Goal: Task Accomplishment & Management: Manage account settings

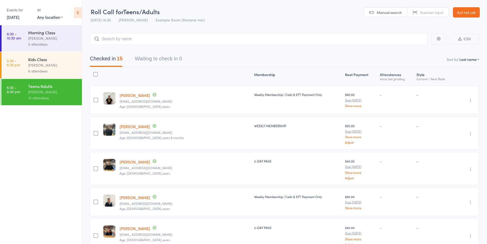
click at [464, 8] on link "Exit roll call" at bounding box center [466, 12] width 27 height 10
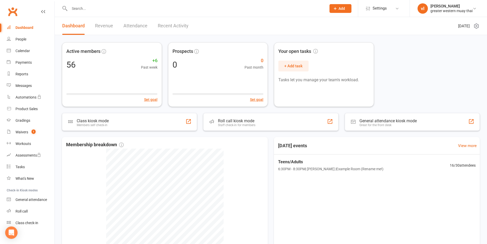
drag, startPoint x: 0, startPoint y: 0, endPoint x: 28, endPoint y: 29, distance: 40.8
click at [28, 29] on div "Dashboard" at bounding box center [25, 28] width 18 height 4
click at [103, 26] on link "Revenue" at bounding box center [104, 26] width 18 height 18
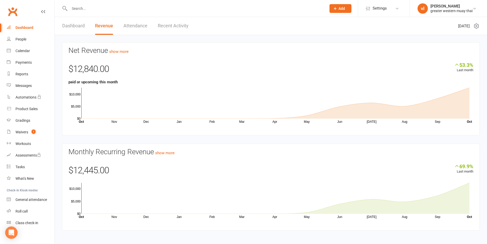
click at [82, 26] on link "Dashboard" at bounding box center [73, 26] width 22 height 18
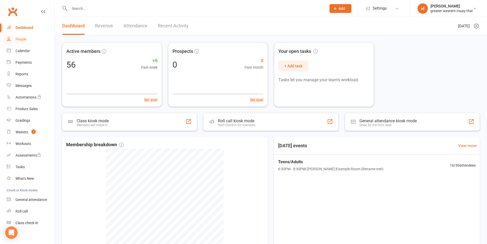
click at [10, 39] on icon at bounding box center [9, 39] width 4 height 4
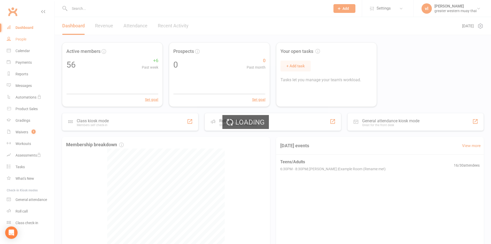
select select "25"
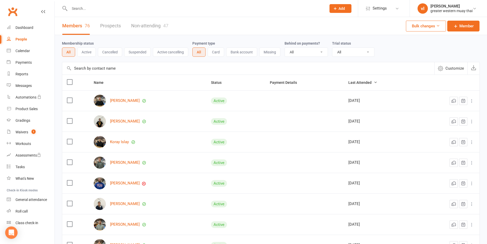
click at [122, 26] on div "Members 76 Prospects Non-attending 47" at bounding box center [115, 26] width 121 height 18
click at [29, 26] on div "Dashboard" at bounding box center [25, 28] width 18 height 4
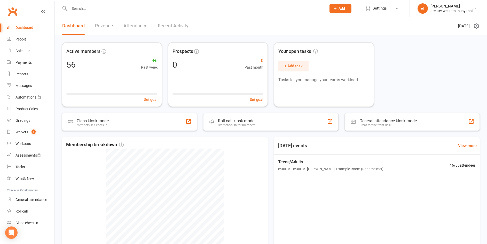
click at [106, 25] on link "Revenue" at bounding box center [104, 26] width 18 height 18
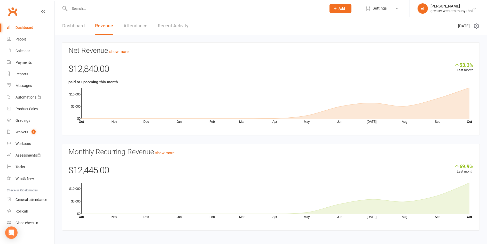
click at [81, 26] on link "Dashboard" at bounding box center [73, 26] width 22 height 18
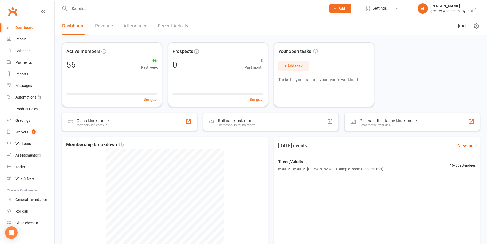
click at [97, 28] on link "Revenue" at bounding box center [104, 26] width 18 height 18
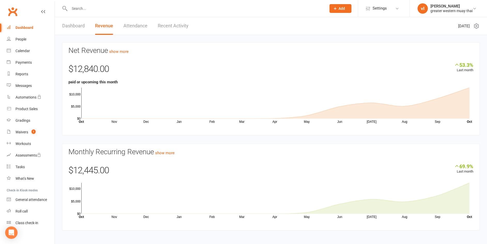
click at [69, 27] on link "Dashboard" at bounding box center [73, 26] width 22 height 18
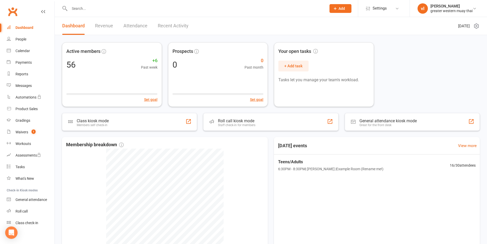
click at [109, 23] on link "Revenue" at bounding box center [104, 26] width 18 height 18
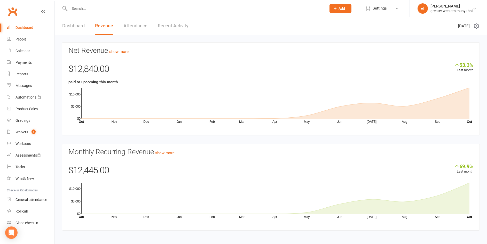
click at [81, 27] on link "Dashboard" at bounding box center [73, 26] width 22 height 18
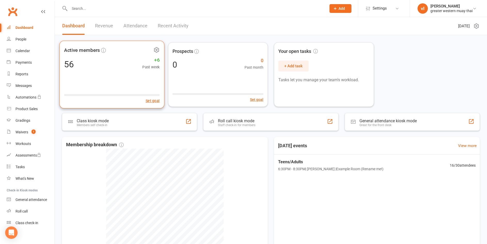
click at [95, 74] on div "Active members 56 +6 Past week Set goal" at bounding box center [111, 75] width 105 height 68
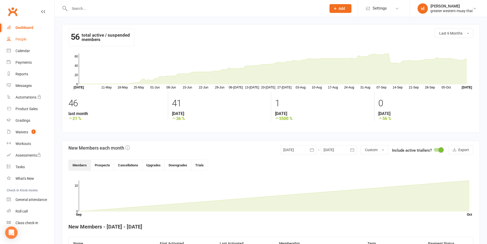
click at [19, 43] on link "People" at bounding box center [31, 40] width 48 height 12
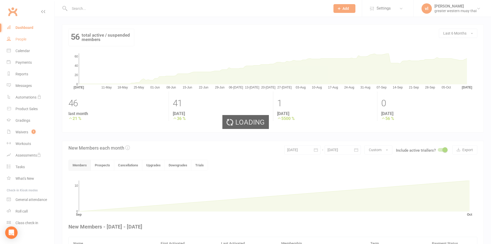
select select "25"
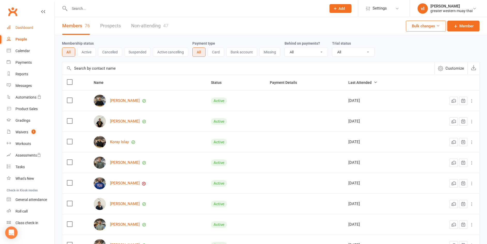
click at [29, 28] on div "Dashboard" at bounding box center [25, 28] width 18 height 4
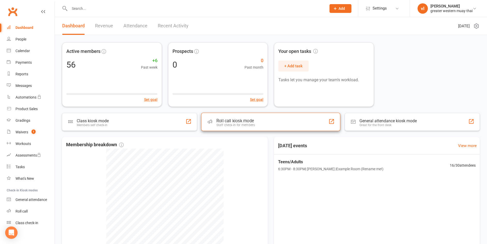
click at [227, 127] on div "Roll call kiosk mode Staff check-in for members" at bounding box center [270, 122] width 139 height 18
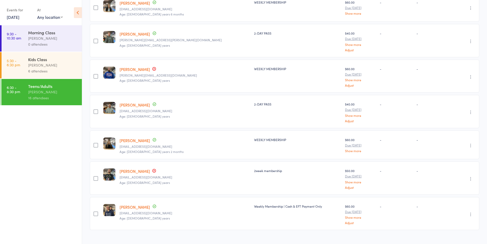
scroll to position [405, 0]
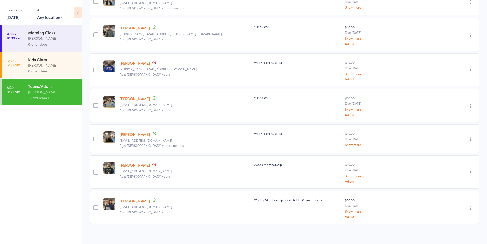
click at [144, 132] on link "Tiffany Truong" at bounding box center [135, 134] width 30 height 5
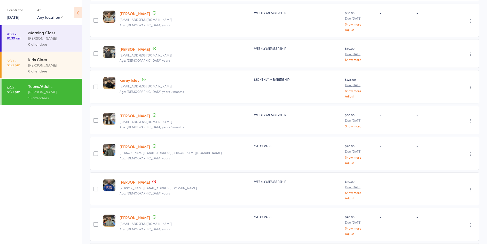
scroll to position [276, 0]
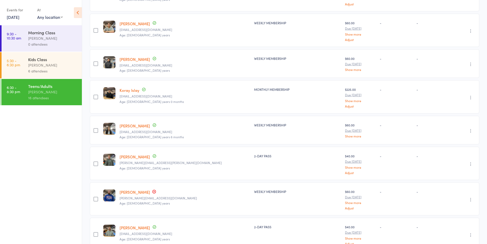
click at [140, 155] on link "Brandon Micallef" at bounding box center [135, 156] width 30 height 5
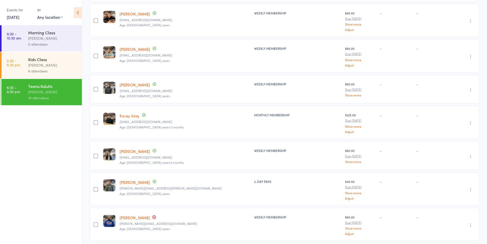
scroll to position [250, 0]
click at [145, 149] on link "Mrisa Mcmullen" at bounding box center [135, 151] width 30 height 5
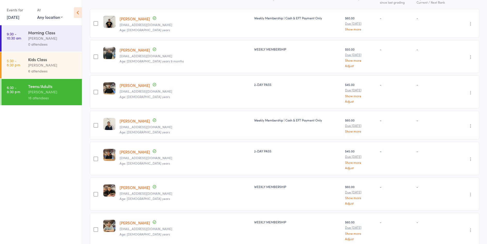
scroll to position [78, 0]
click at [130, 151] on link "[PERSON_NAME]" at bounding box center [135, 151] width 30 height 5
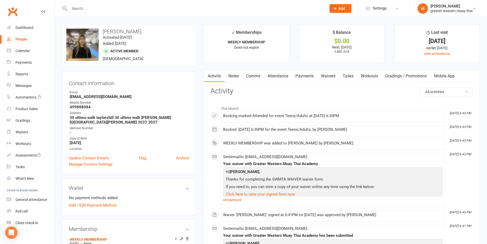
click at [313, 79] on link "Payments" at bounding box center [305, 76] width 26 height 12
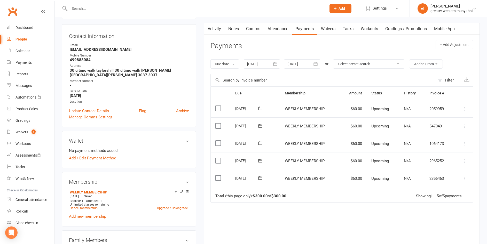
scroll to position [52, 0]
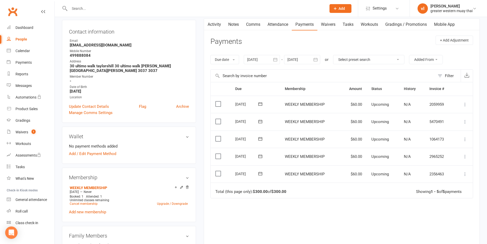
click at [222, 171] on td "Select this" at bounding box center [221, 175] width 20 height 18
click at [221, 172] on label at bounding box center [219, 173] width 7 height 5
click at [219, 171] on input "checkbox" at bounding box center [217, 171] width 3 height 0
click at [457, 230] on button "Change status" at bounding box center [459, 232] width 41 height 11
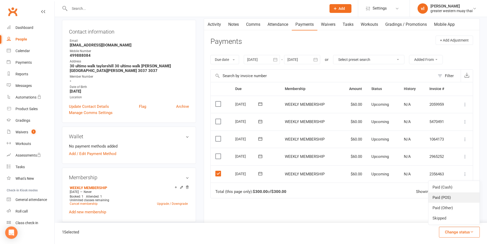
click at [447, 197] on link "Paid (POS)" at bounding box center [454, 198] width 51 height 10
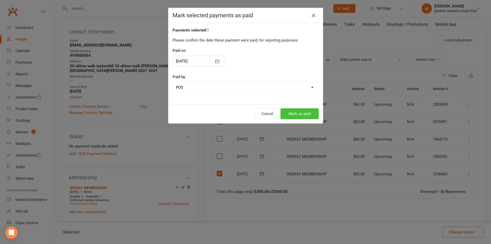
click at [301, 112] on button "Mark as paid" at bounding box center [300, 114] width 38 height 11
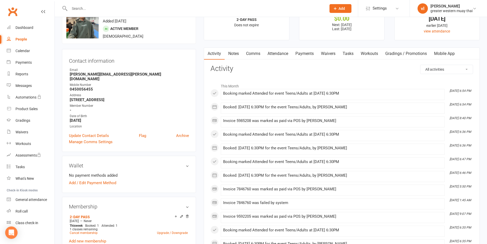
scroll to position [52, 0]
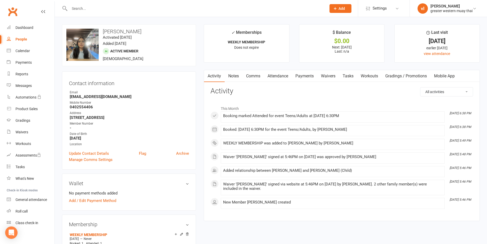
click at [313, 80] on link "Payments" at bounding box center [305, 76] width 26 height 12
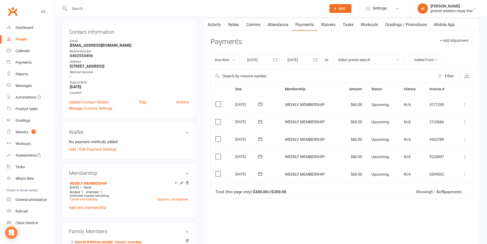
scroll to position [52, 0]
click at [464, 172] on icon at bounding box center [465, 174] width 5 height 5
click at [451, 194] on link "Mark as Paid (POS)" at bounding box center [442, 195] width 51 height 10
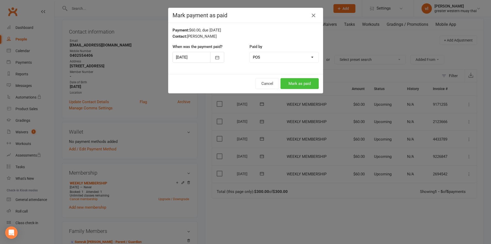
click at [299, 84] on button "Mark as paid" at bounding box center [300, 83] width 38 height 11
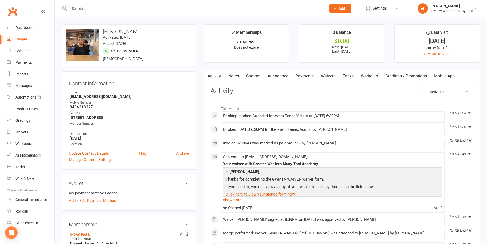
click at [275, 75] on link "Attendance" at bounding box center [278, 76] width 28 height 12
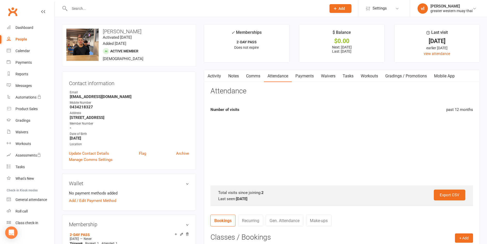
click at [291, 75] on link "Attendance" at bounding box center [278, 76] width 28 height 12
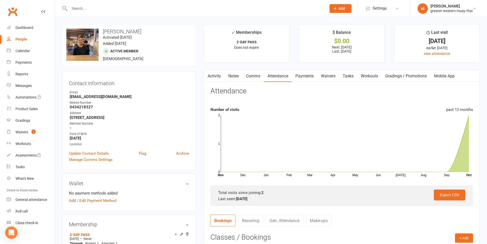
click at [304, 76] on link "Payments" at bounding box center [305, 76] width 26 height 12
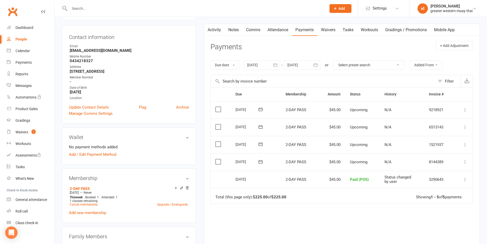
scroll to position [52, 0]
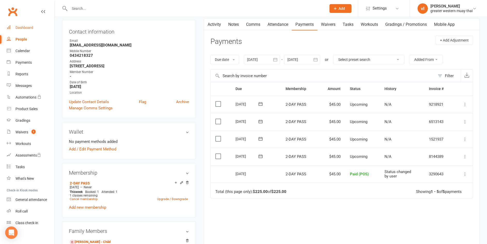
click at [18, 27] on div "Dashboard" at bounding box center [25, 28] width 18 height 4
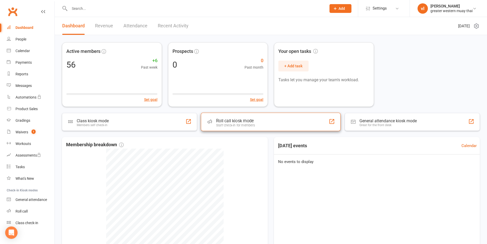
click at [263, 127] on div "Roll call kiosk mode Staff check-in for members" at bounding box center [271, 122] width 140 height 18
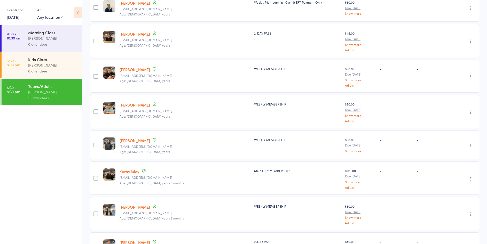
scroll to position [207, 0]
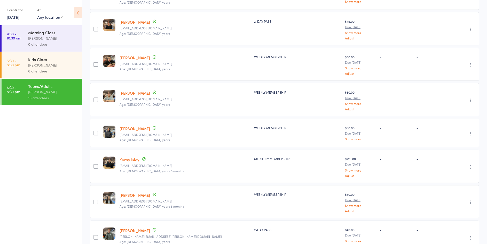
click at [135, 57] on link "[PERSON_NAME]" at bounding box center [135, 57] width 30 height 5
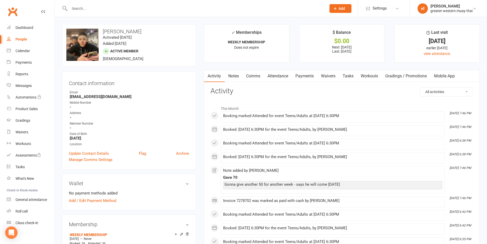
click at [276, 74] on link "Attendance" at bounding box center [278, 76] width 28 height 12
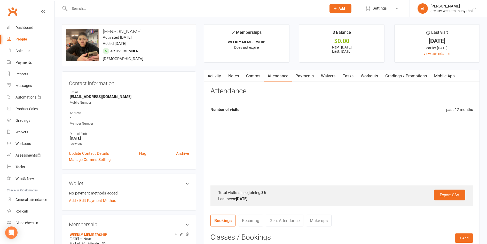
click at [252, 78] on link "Comms" at bounding box center [253, 76] width 21 height 12
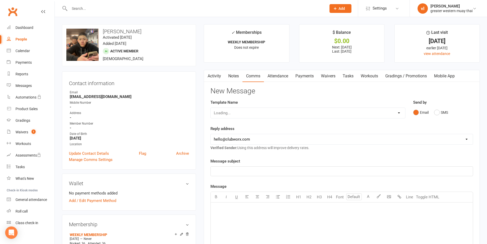
click at [231, 75] on link "Notes" at bounding box center [234, 76] width 18 height 12
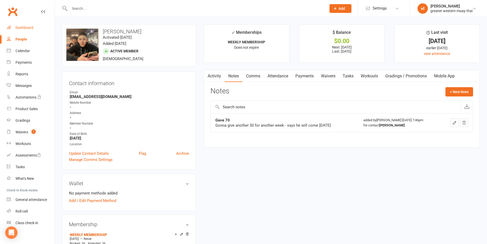
click at [36, 26] on link "Dashboard" at bounding box center [31, 28] width 48 height 12
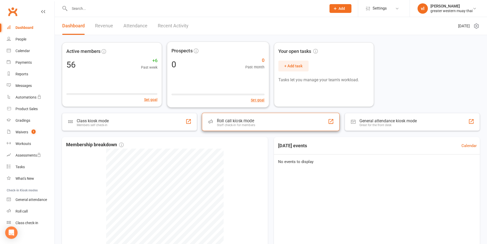
click at [230, 124] on div "Staff check-in for members" at bounding box center [236, 126] width 38 height 4
click at [234, 120] on div "Roll call kiosk mode" at bounding box center [235, 120] width 39 height 5
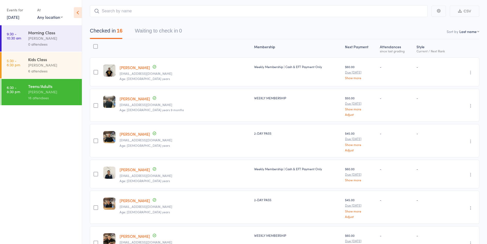
scroll to position [103, 0]
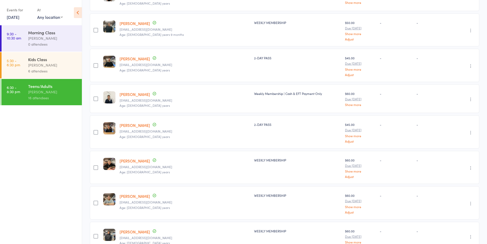
click at [131, 94] on link "Nikolas Do" at bounding box center [135, 94] width 30 height 5
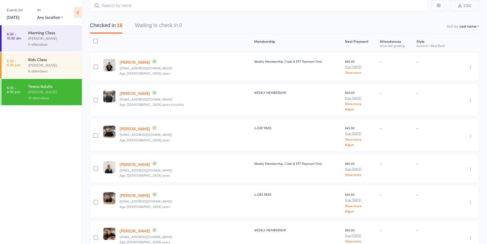
scroll to position [0, 0]
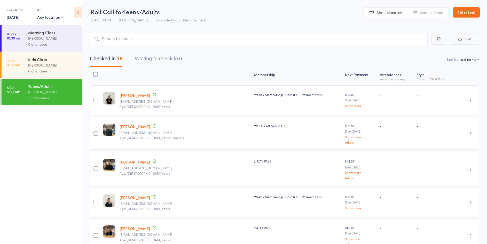
click at [124, 97] on link "[PERSON_NAME]" at bounding box center [135, 95] width 30 height 5
click at [461, 7] on link "Exit roll call" at bounding box center [466, 12] width 27 height 10
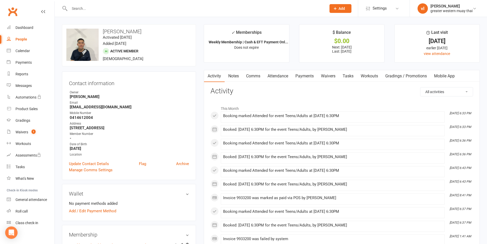
click at [270, 79] on link "Attendance" at bounding box center [278, 76] width 28 height 12
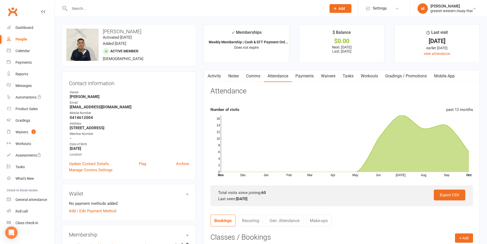
click at [314, 73] on link "Payments" at bounding box center [305, 76] width 26 height 12
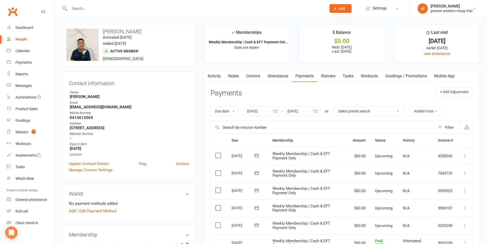
click at [291, 74] on link "Attendance" at bounding box center [278, 76] width 28 height 12
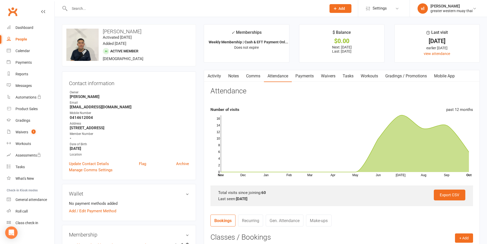
click at [299, 72] on link "Payments" at bounding box center [305, 76] width 26 height 12
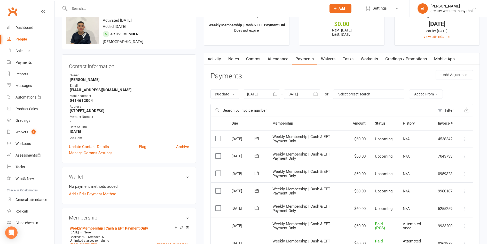
scroll to position [26, 0]
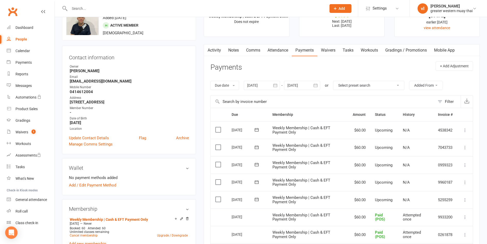
click at [464, 199] on icon at bounding box center [465, 200] width 5 height 5
click at [451, 220] on link "Mark as Paid (POS)" at bounding box center [442, 221] width 51 height 10
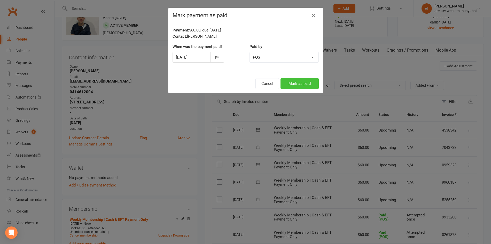
click at [313, 86] on button "Mark as paid" at bounding box center [300, 83] width 38 height 11
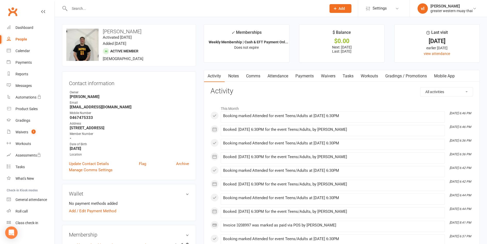
click at [306, 72] on link "Payments" at bounding box center [305, 76] width 26 height 12
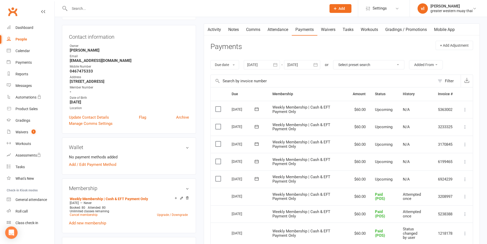
scroll to position [52, 0]
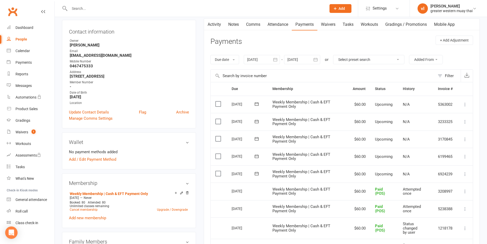
click at [216, 175] on label at bounding box center [219, 173] width 7 height 5
click at [216, 171] on input "checkbox" at bounding box center [217, 171] width 3 height 0
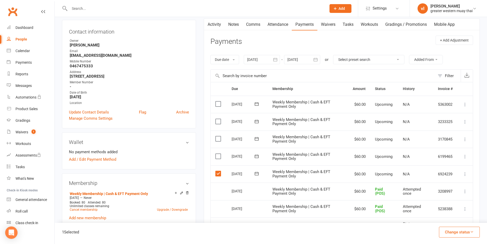
click at [465, 236] on button "Change status" at bounding box center [459, 232] width 41 height 11
click at [448, 197] on link "Paid (POS)" at bounding box center [454, 198] width 51 height 10
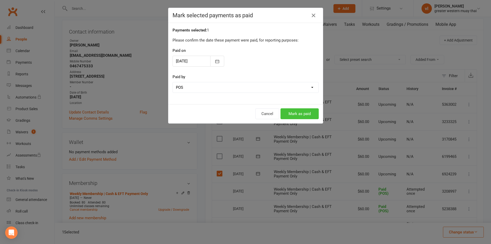
click at [302, 113] on button "Mark as paid" at bounding box center [300, 114] width 38 height 11
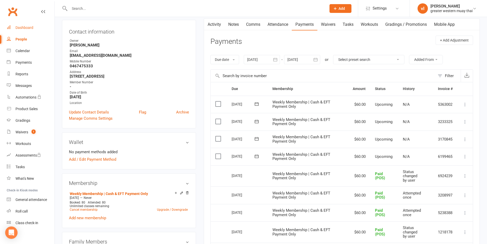
click at [28, 32] on link "Dashboard" at bounding box center [31, 28] width 48 height 12
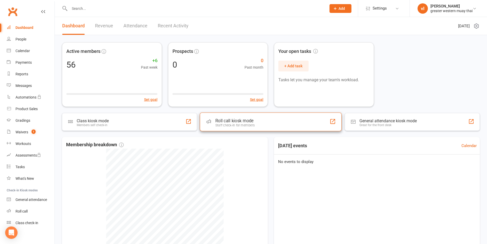
click at [263, 125] on div "Roll call kiosk mode Staff check-in for members" at bounding box center [271, 122] width 142 height 19
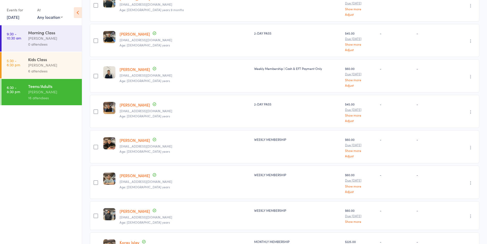
scroll to position [129, 0]
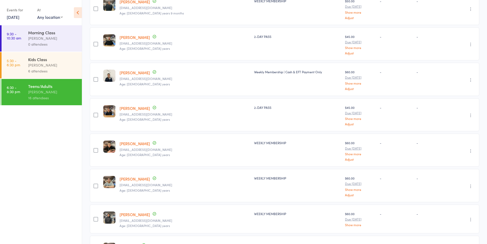
drag, startPoint x: 141, startPoint y: 103, endPoint x: 141, endPoint y: 111, distance: 8.0
click at [141, 103] on div "Avery Fesolai averydfesolai@gmail.com Age: 22 years" at bounding box center [185, 114] width 134 height 33
click at [141, 113] on small "[EMAIL_ADDRESS][DOMAIN_NAME]" at bounding box center [185, 115] width 130 height 4
click at [141, 109] on link "[PERSON_NAME]" at bounding box center [135, 108] width 30 height 5
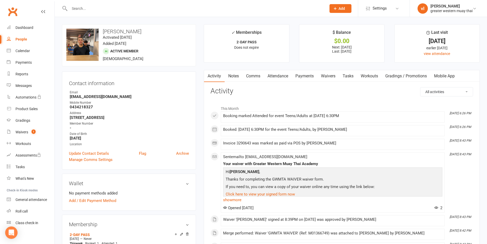
click at [258, 81] on link "Comms" at bounding box center [253, 76] width 21 height 12
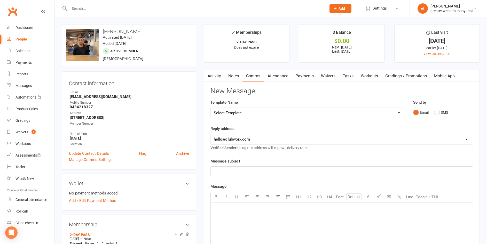
click at [284, 79] on link "Attendance" at bounding box center [278, 76] width 28 height 12
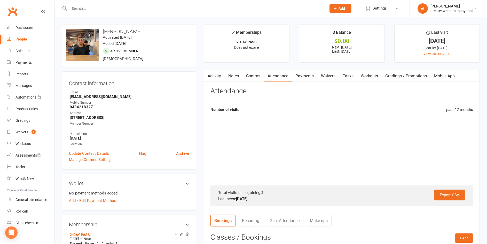
click at [314, 78] on link "Payments" at bounding box center [305, 76] width 26 height 12
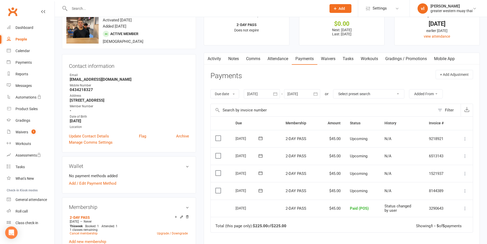
scroll to position [26, 0]
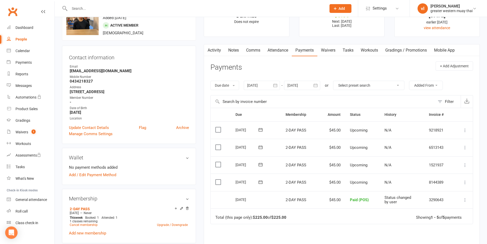
click at [34, 18] on div "Clubworx" at bounding box center [27, 14] width 55 height 19
click at [34, 24] on link "Dashboard" at bounding box center [31, 28] width 48 height 12
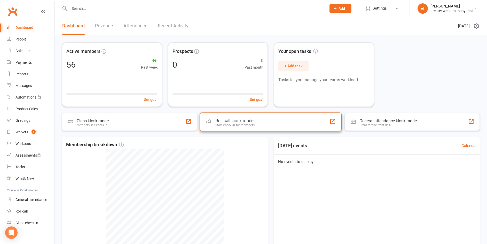
click at [246, 131] on div "Roll call kiosk mode Staff check-in for members" at bounding box center [271, 122] width 142 height 19
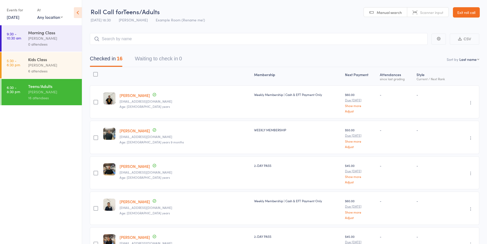
click at [476, 9] on link "Exit roll call" at bounding box center [466, 12] width 27 height 10
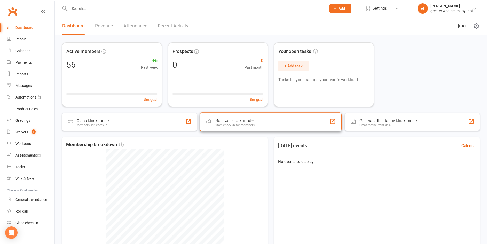
click at [216, 123] on div "Roll call kiosk mode" at bounding box center [235, 120] width 39 height 5
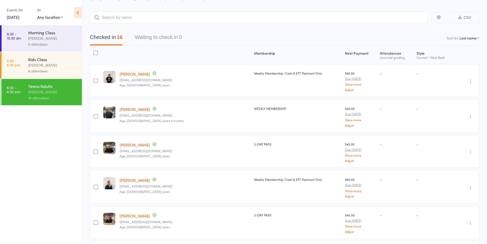
scroll to position [8, 0]
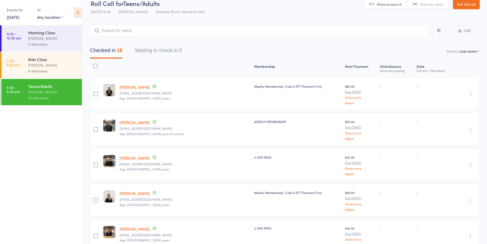
click at [465, 4] on link "Exit roll call" at bounding box center [466, 4] width 27 height 10
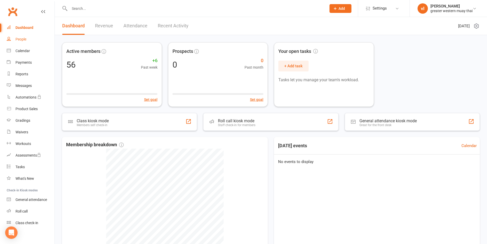
click at [29, 38] on link "People" at bounding box center [31, 40] width 48 height 12
select select "25"
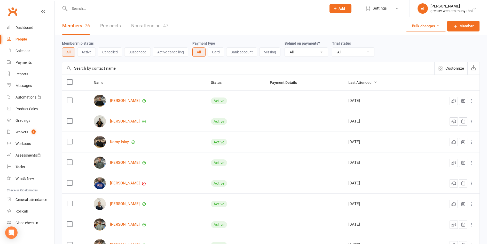
click at [219, 68] on input "text" at bounding box center [248, 68] width 372 height 12
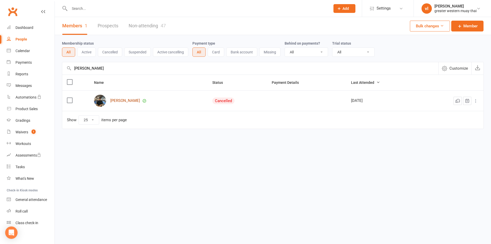
type input "joseph"
click at [122, 101] on link "[PERSON_NAME]" at bounding box center [125, 101] width 30 height 4
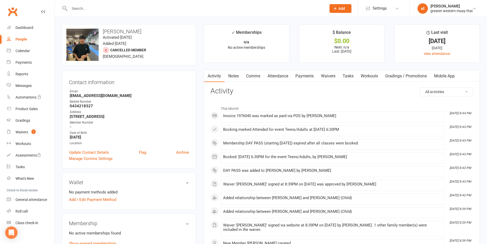
click at [313, 79] on link "Payments" at bounding box center [305, 76] width 26 height 12
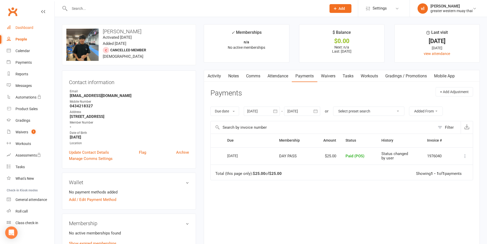
click at [21, 29] on div "Dashboard" at bounding box center [25, 28] width 18 height 4
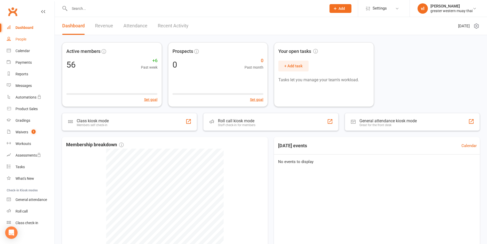
click at [27, 44] on link "People" at bounding box center [31, 40] width 48 height 12
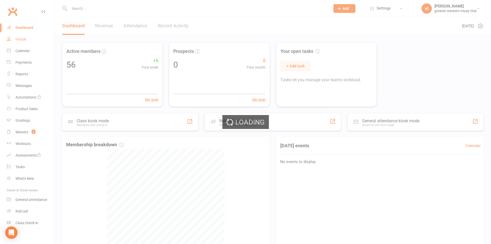
select select "25"
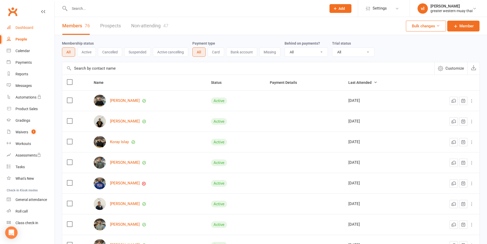
click at [34, 30] on link "Dashboard" at bounding box center [31, 28] width 48 height 12
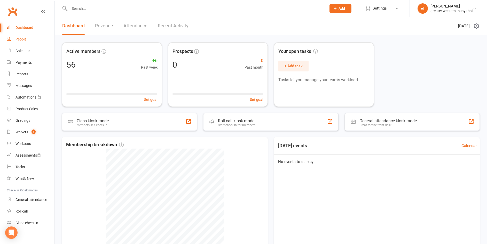
click at [28, 39] on link "People" at bounding box center [31, 40] width 48 height 12
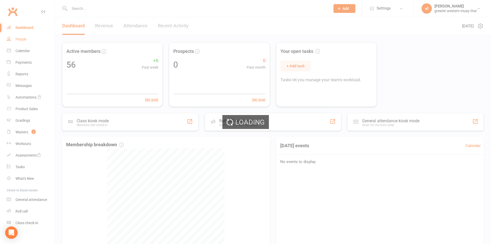
select select "25"
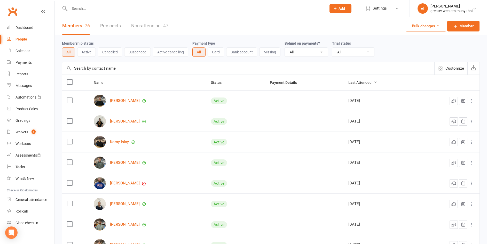
click at [211, 72] on input "text" at bounding box center [248, 68] width 372 height 12
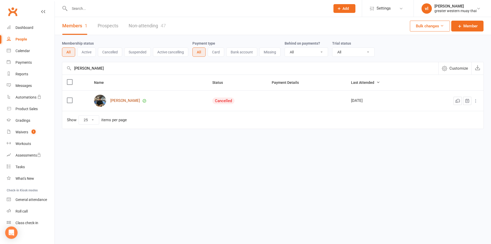
type input "joseph"
click at [119, 100] on link "[PERSON_NAME]" at bounding box center [125, 101] width 30 height 4
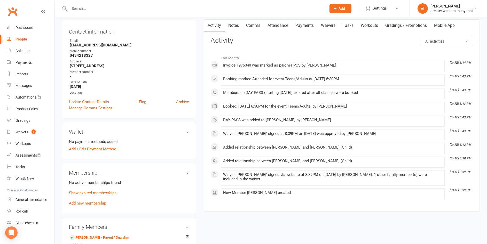
scroll to position [52, 0]
click at [100, 203] on link "Add new membership" at bounding box center [87, 202] width 37 height 5
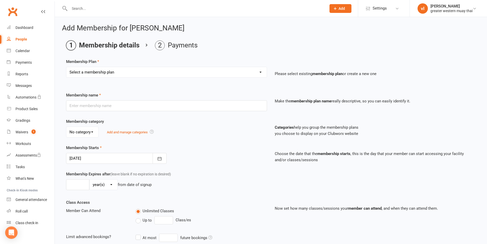
click at [212, 71] on select "Select a membership plan Create new Membership Plan PT SESSION DAY PASS WEEKLY …" at bounding box center [166, 72] width 201 height 10
select select "2"
click at [66, 67] on select "Select a membership plan Create new Membership Plan PT SESSION DAY PASS WEEKLY …" at bounding box center [166, 72] width 201 height 10
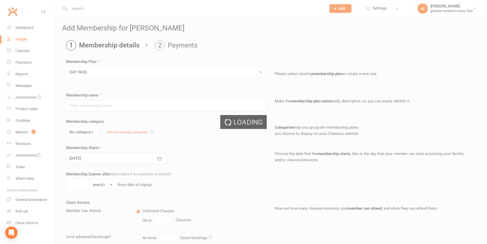
type input "DAY PASS"
select select "0"
type input "1"
select select "0"
type input "1"
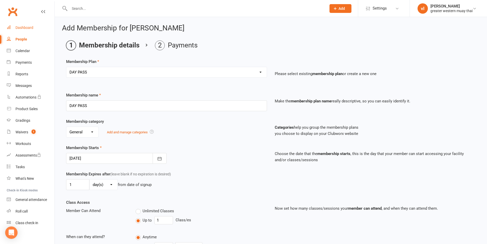
click at [38, 29] on link "Dashboard" at bounding box center [31, 28] width 48 height 12
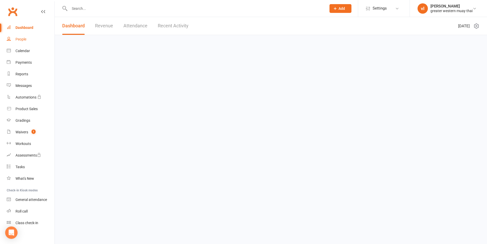
click at [35, 43] on link "People" at bounding box center [31, 40] width 48 height 12
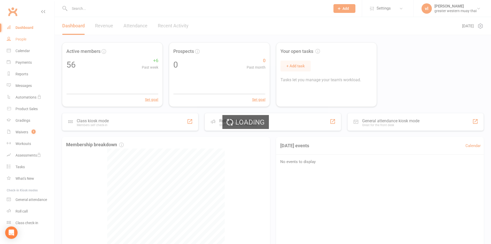
select select "25"
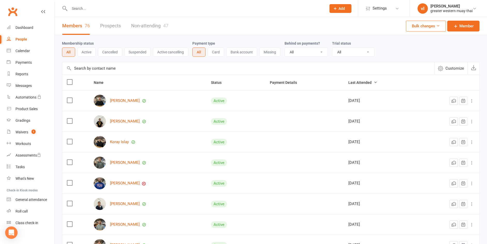
click at [141, 63] on input "text" at bounding box center [248, 68] width 372 height 12
click at [187, 73] on input "text" at bounding box center [248, 68] width 372 height 12
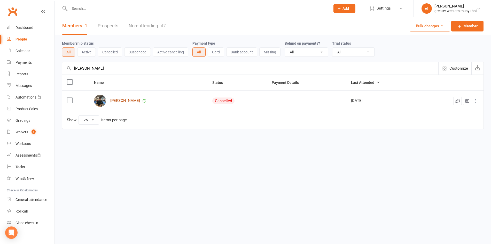
type input "joseph"
click at [123, 101] on link "[PERSON_NAME]" at bounding box center [125, 101] width 30 height 4
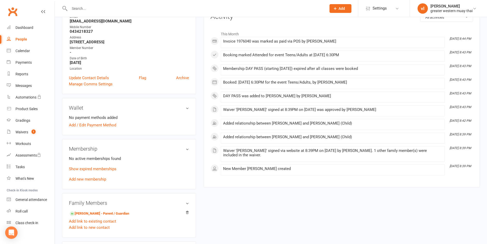
scroll to position [78, 0]
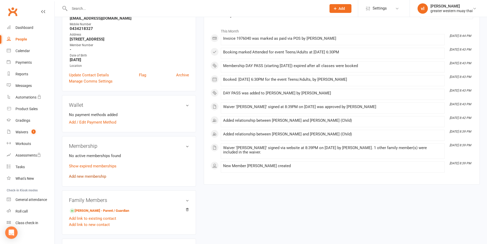
click at [88, 177] on link "Add new membership" at bounding box center [87, 176] width 37 height 5
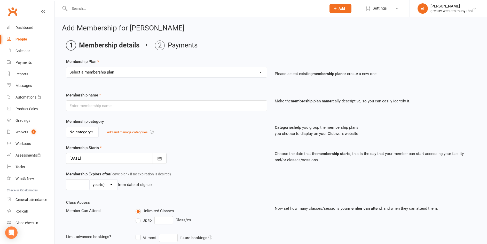
click at [159, 70] on select "Select a membership plan Create new Membership Plan PT SESSION DAY PASS WEEKLY …" at bounding box center [166, 72] width 201 height 10
select select "4"
click at [66, 67] on select "Select a membership plan Create new Membership Plan PT SESSION DAY PASS WEEKLY …" at bounding box center [166, 72] width 201 height 10
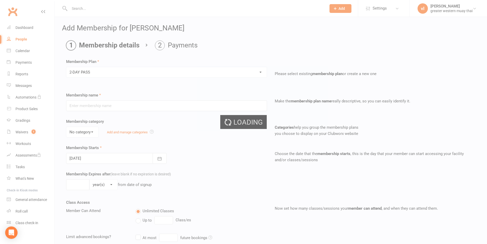
type input "2-DAY PASS"
select select "0"
type input "2"
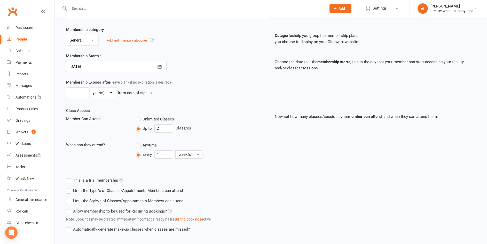
scroll to position [122, 0]
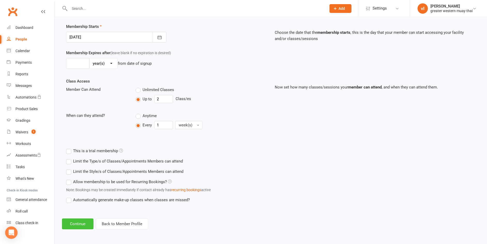
click at [80, 221] on button "Continue" at bounding box center [78, 224] width 32 height 11
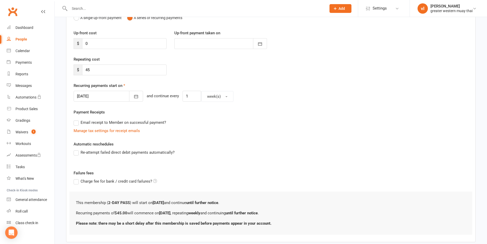
scroll to position [90, 0]
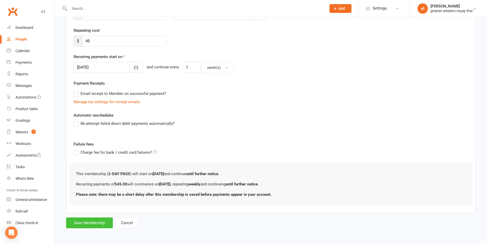
click at [95, 224] on button "Save Membership" at bounding box center [89, 223] width 47 height 11
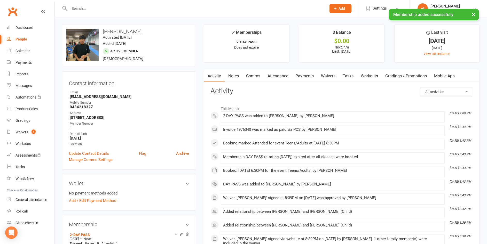
click at [298, 76] on link "Payments" at bounding box center [305, 76] width 26 height 12
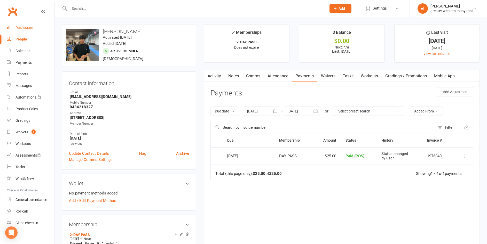
click at [43, 25] on link "Dashboard" at bounding box center [31, 28] width 48 height 12
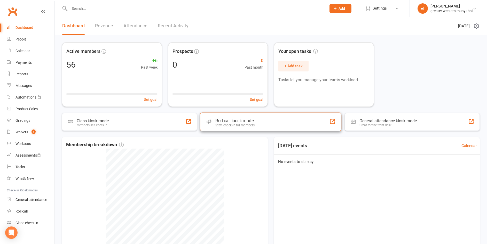
click at [287, 125] on div "Roll call kiosk mode Staff check-in for members" at bounding box center [271, 122] width 142 height 19
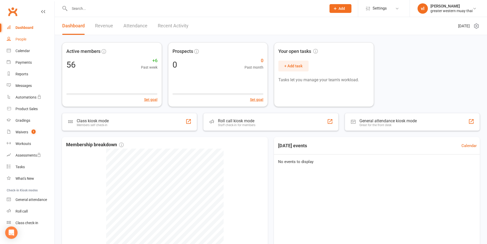
click at [11, 41] on link "People" at bounding box center [31, 40] width 48 height 12
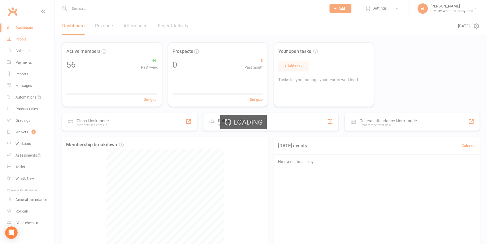
select select "25"
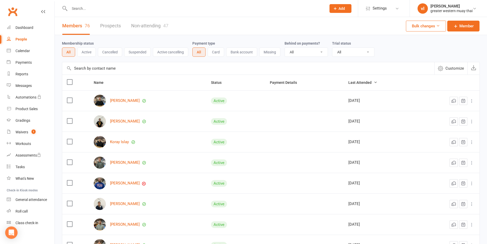
click at [193, 68] on input "text" at bounding box center [248, 68] width 372 height 12
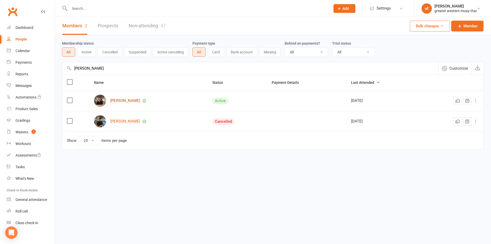
type input "avery"
click at [125, 102] on link "[PERSON_NAME]" at bounding box center [125, 101] width 30 height 4
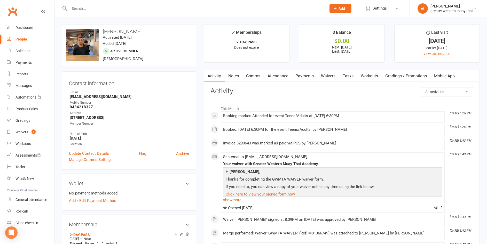
click at [226, 73] on link "Notes" at bounding box center [234, 76] width 18 height 12
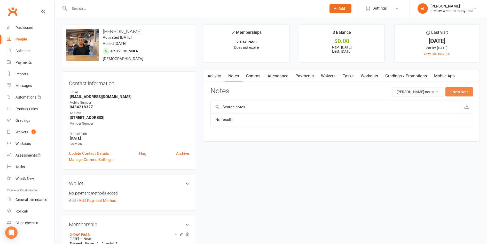
click at [463, 91] on button "+ New Note" at bounding box center [460, 91] width 28 height 9
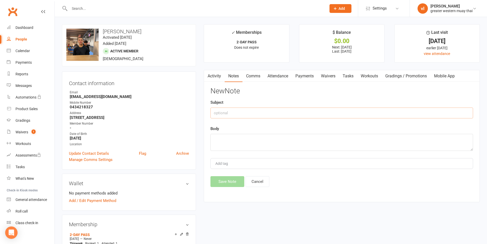
click at [310, 115] on input "text" at bounding box center [342, 113] width 263 height 11
click at [219, 113] on input "Pay 2 days w cousin" at bounding box center [342, 113] width 263 height 11
click at [219, 112] on input "Pay 2 days w cousin" at bounding box center [342, 113] width 263 height 11
click at [220, 113] on input "Pay 2 days w cousin" at bounding box center [342, 113] width 263 height 11
type input "Paying 2 days w cousin"
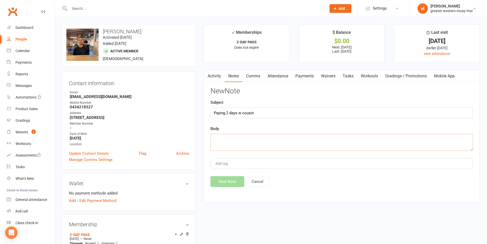
click at [213, 144] on textarea at bounding box center [342, 142] width 263 height 17
type textarea "."
click at [226, 187] on button "Save Note" at bounding box center [228, 181] width 34 height 11
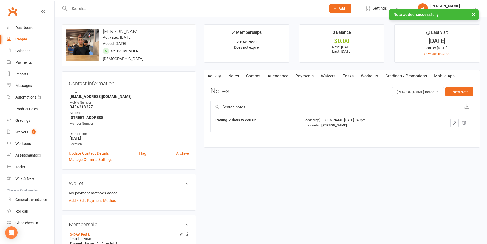
click at [308, 74] on link "Payments" at bounding box center [305, 76] width 26 height 12
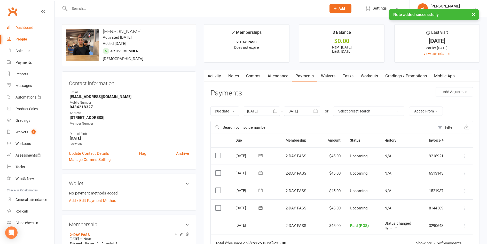
click at [21, 28] on div "Dashboard" at bounding box center [25, 28] width 18 height 4
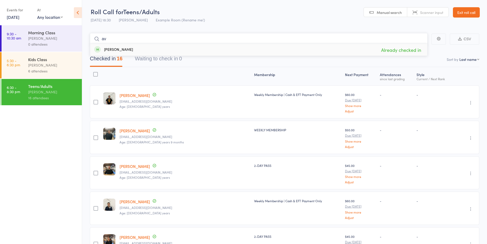
type input "a"
type input "[PERSON_NAME]"
click at [417, 50] on link "Drop in" at bounding box center [414, 50] width 17 height 8
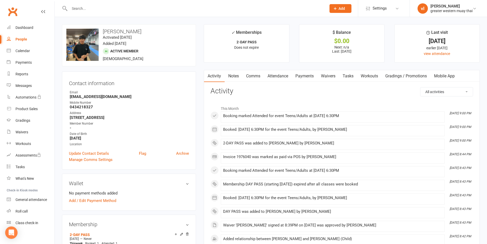
click at [299, 74] on link "Payments" at bounding box center [305, 76] width 26 height 12
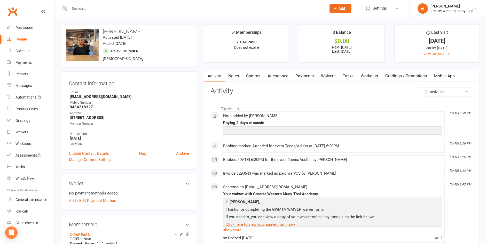
click at [313, 76] on link "Payments" at bounding box center [305, 76] width 26 height 12
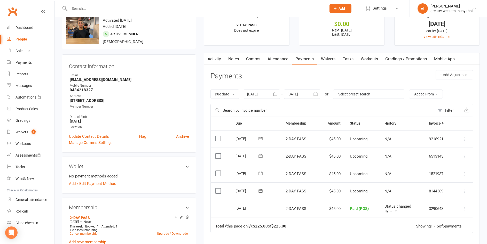
scroll to position [26, 0]
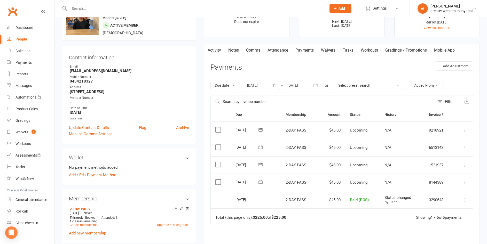
click at [466, 180] on icon at bounding box center [465, 182] width 5 height 5
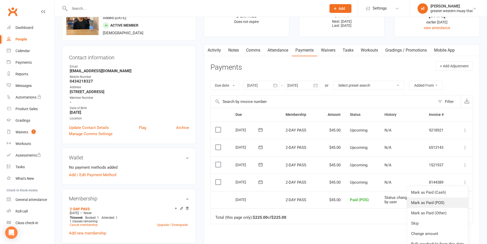
click at [456, 199] on link "Mark as Paid (POS)" at bounding box center [437, 203] width 61 height 10
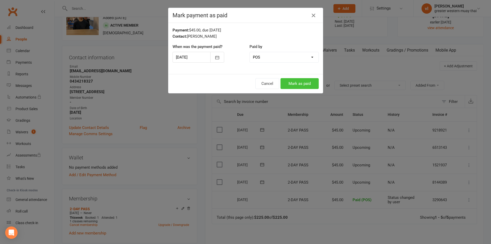
click at [295, 85] on button "Mark as paid" at bounding box center [300, 83] width 38 height 11
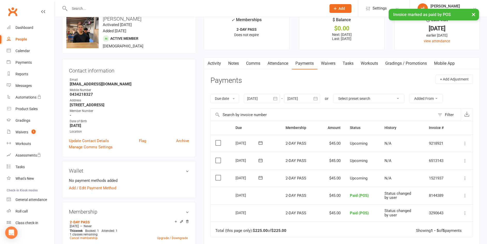
scroll to position [0, 0]
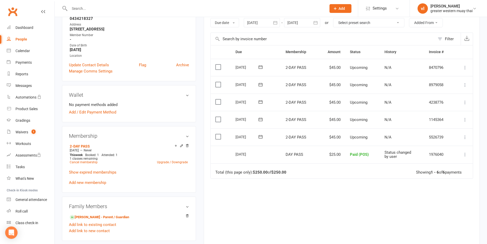
scroll to position [103, 0]
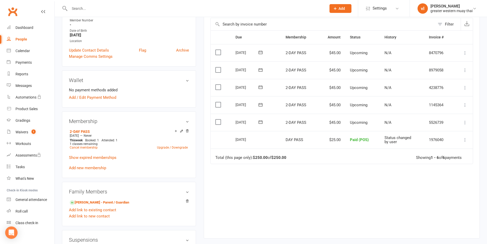
click at [465, 123] on icon at bounding box center [465, 122] width 5 height 5
click at [450, 144] on link "Mark as Paid (POS)" at bounding box center [442, 143] width 51 height 10
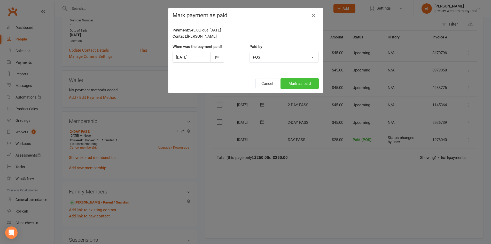
click at [294, 80] on button "Mark as paid" at bounding box center [300, 83] width 38 height 11
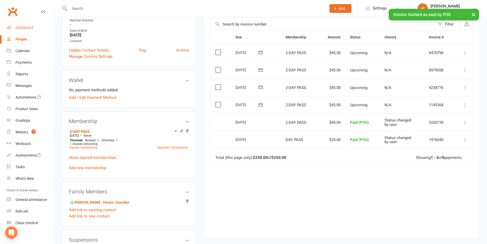
click at [26, 32] on link "Dashboard" at bounding box center [31, 28] width 48 height 12
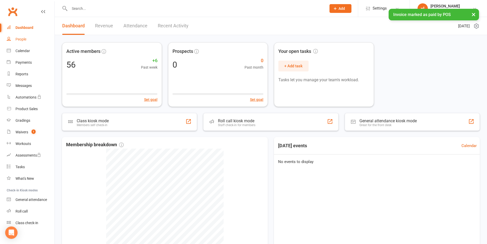
click at [30, 37] on link "People" at bounding box center [31, 40] width 48 height 12
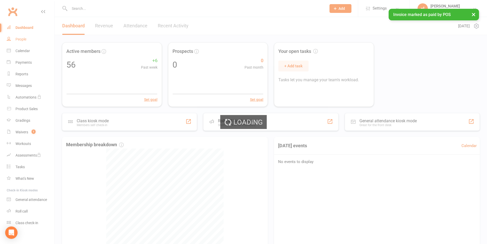
select select "25"
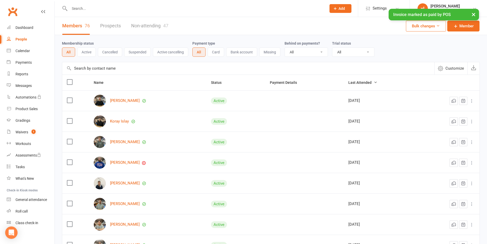
click at [145, 68] on input "text" at bounding box center [248, 68] width 372 height 12
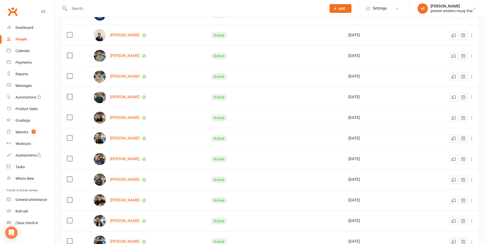
scroll to position [155, 0]
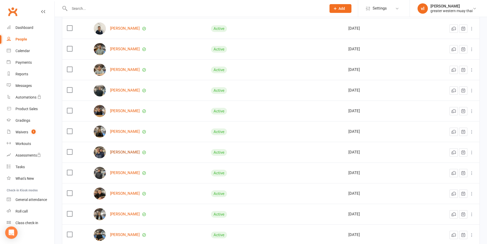
click at [122, 151] on link "[PERSON_NAME]" at bounding box center [125, 152] width 30 height 4
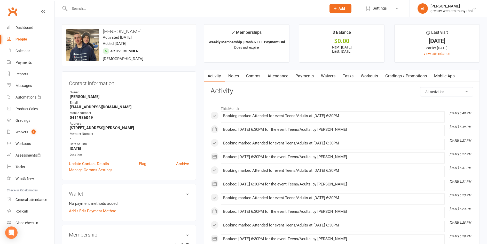
click at [312, 74] on link "Payments" at bounding box center [305, 76] width 26 height 12
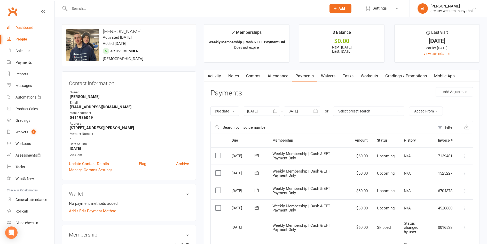
click at [16, 27] on div "Dashboard" at bounding box center [25, 28] width 18 height 4
